Goal: Task Accomplishment & Management: Complete application form

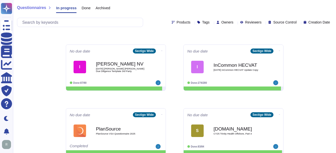
scroll to position [134, 0]
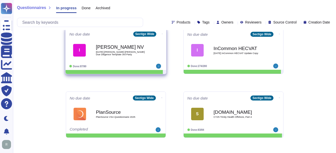
click at [125, 48] on b "[PERSON_NAME] NV" at bounding box center [121, 47] width 51 height 5
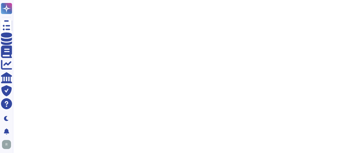
click at [125, 30] on html "Questionnaires Knowledge Base Documents Analytics CAIQ / SIG Trust Center Help …" at bounding box center [170, 15] width 340 height 30
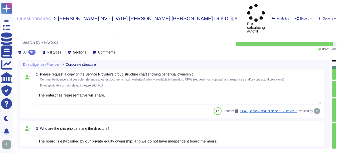
type textarea "The enterprise representative will share."
type textarea "The board is established by our private equity ownership, and we do not have in…"
type textarea "We maintain redundant, synced data centers in [GEOGRAPHIC_DATA], [US_STATE] and…"
type textarea "Sectigo offers a comprehensive range of products and services, including: 1. Di…"
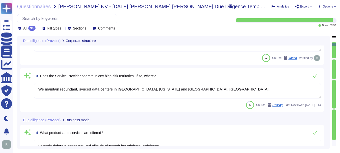
type textarea "The Service Provider's offices are located at: 1. [STREET_ADDRESS]. [STREET_ADD…"
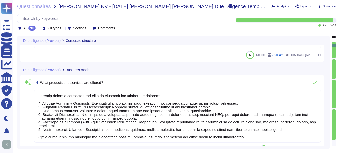
type textarea "The ICT service procured is a core part of Sectigo's activities, as the provisi…"
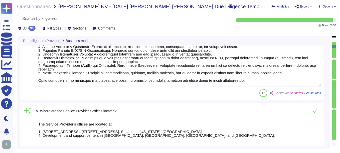
type textarea "No, the Service Provider does not intend to subcontract a part or all of the se…"
